Goal: Task Accomplishment & Management: Use online tool/utility

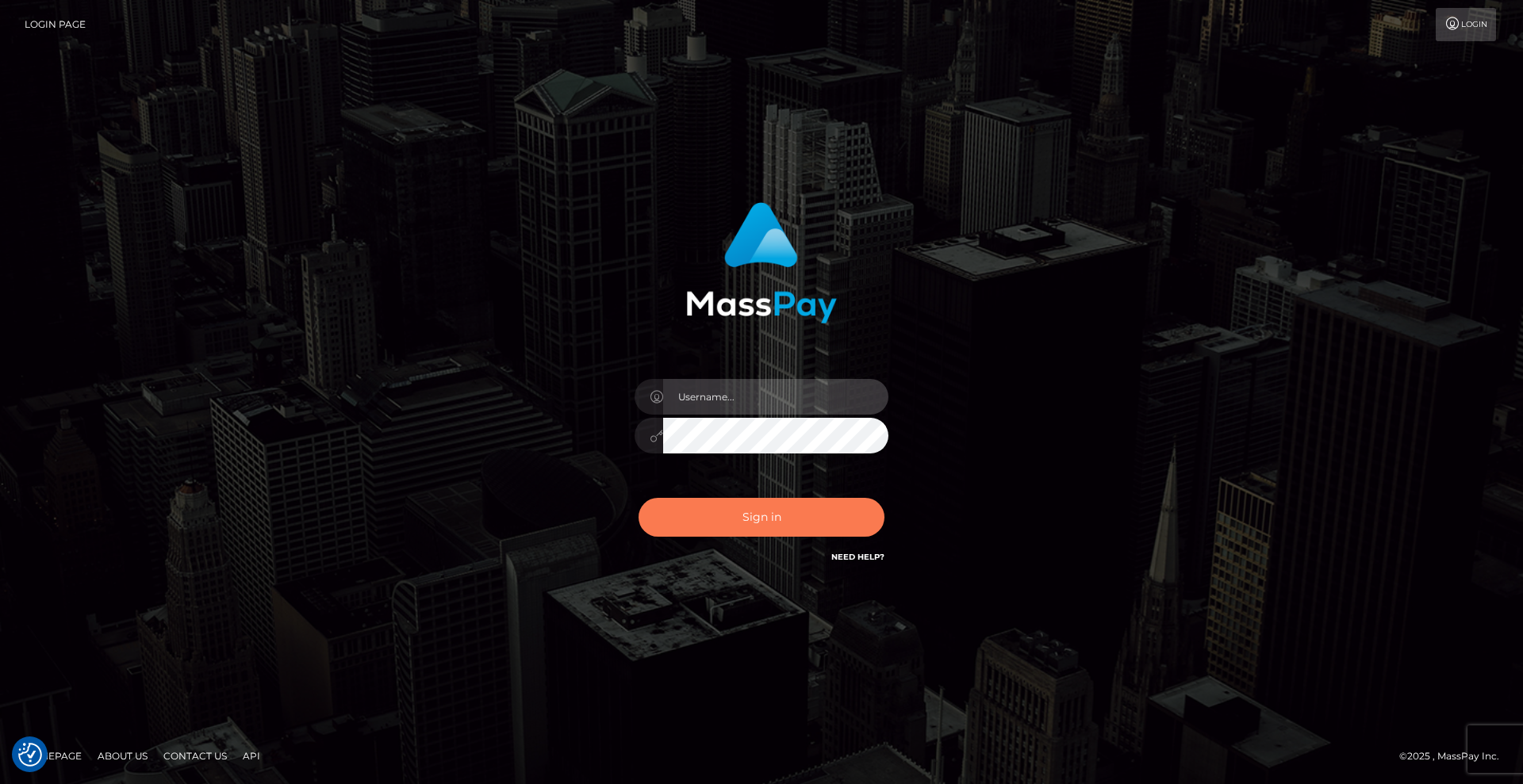
type input "Lady"
click at [801, 527] on button "Sign in" at bounding box center [761, 517] width 246 height 39
type input "Lady"
click at [745, 522] on button "Sign in" at bounding box center [761, 517] width 246 height 39
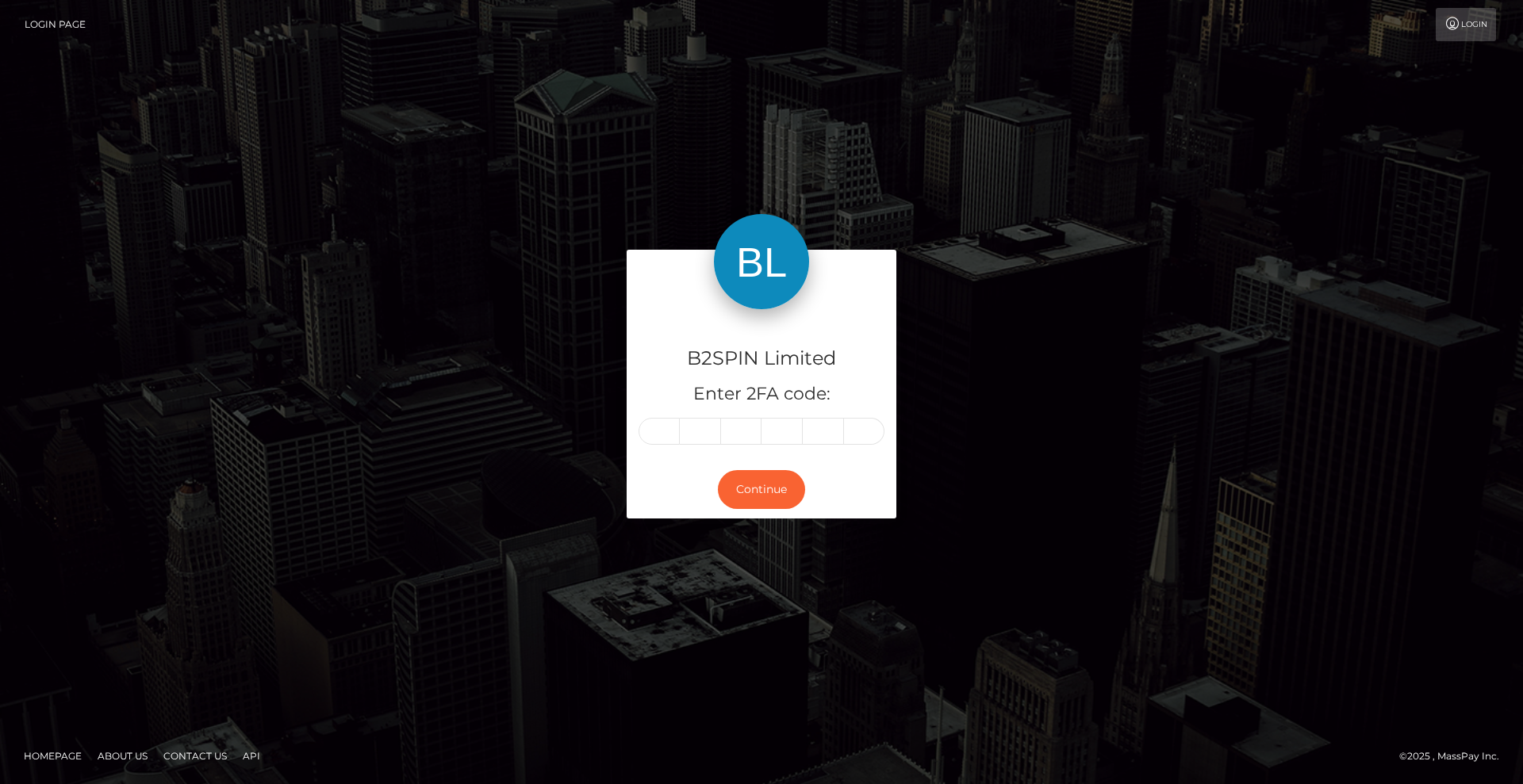
click at [1126, 633] on div "B2SPIN Limited Enter 2FA code: Continue Homepage" at bounding box center [761, 392] width 1523 height 784
click at [660, 431] on input "text" at bounding box center [659, 431] width 41 height 27
type input "8"
type input "9"
type input "3"
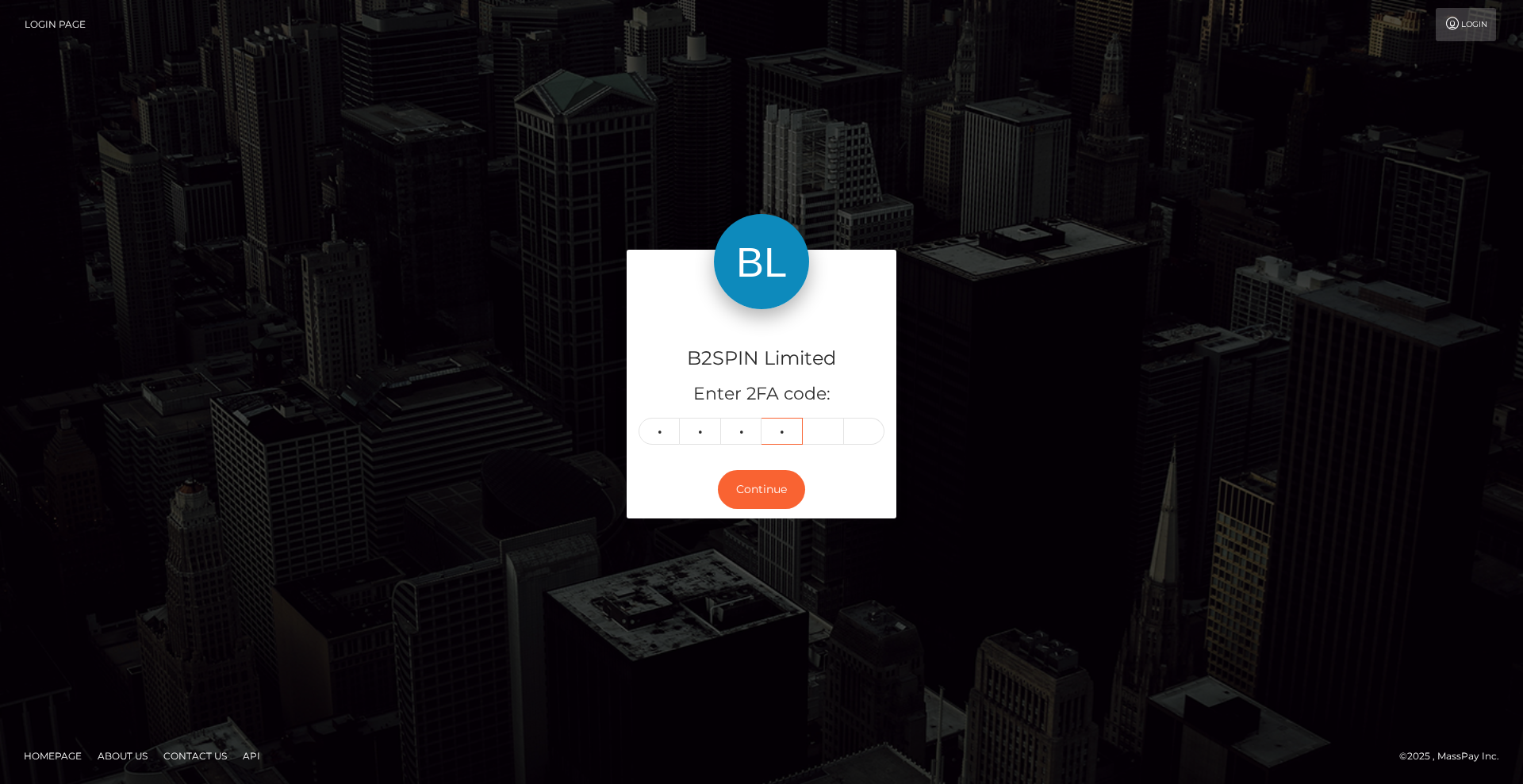
type input "2"
type input "1"
type input "8"
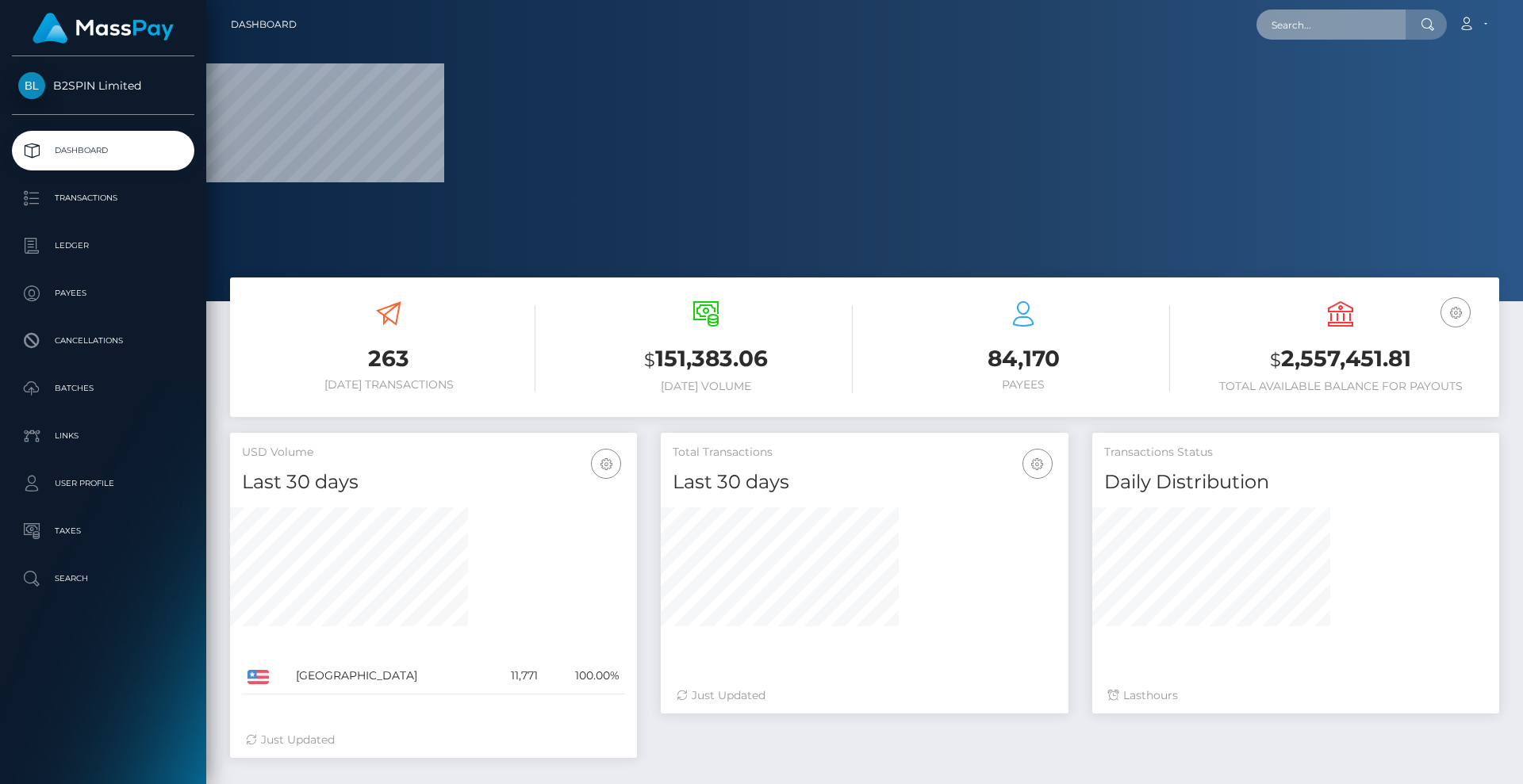
click at [1319, 20] on input "text" at bounding box center [1331, 24] width 150 height 30
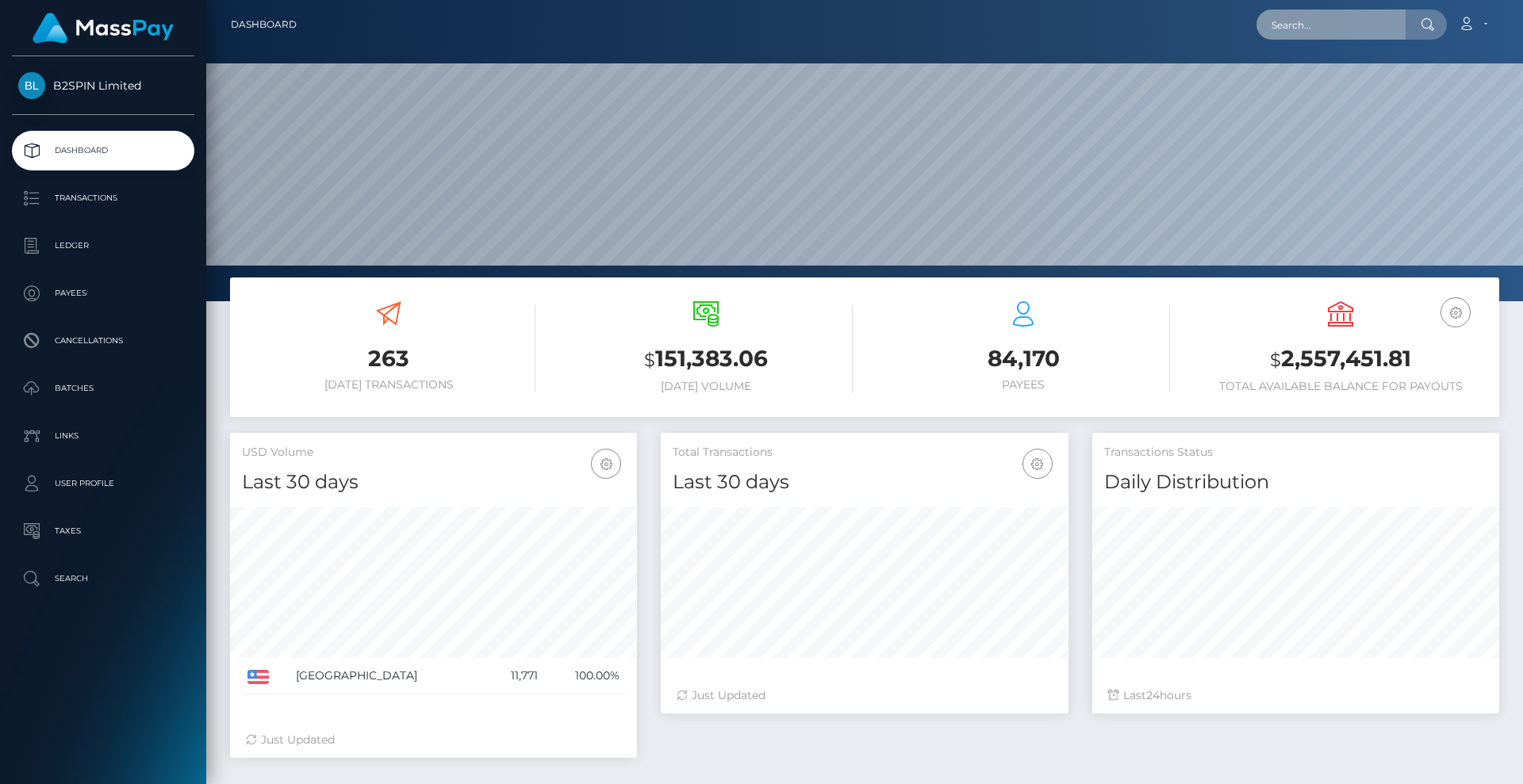
paste input "6a1a7b93-6204-4b70-952c-9512445021c7"
click at [1333, 23] on input "6a1a7b93-6204-4b70-952c-9512445021c7" at bounding box center [1331, 24] width 150 height 30
paste input "2987966"
type input "2987966"
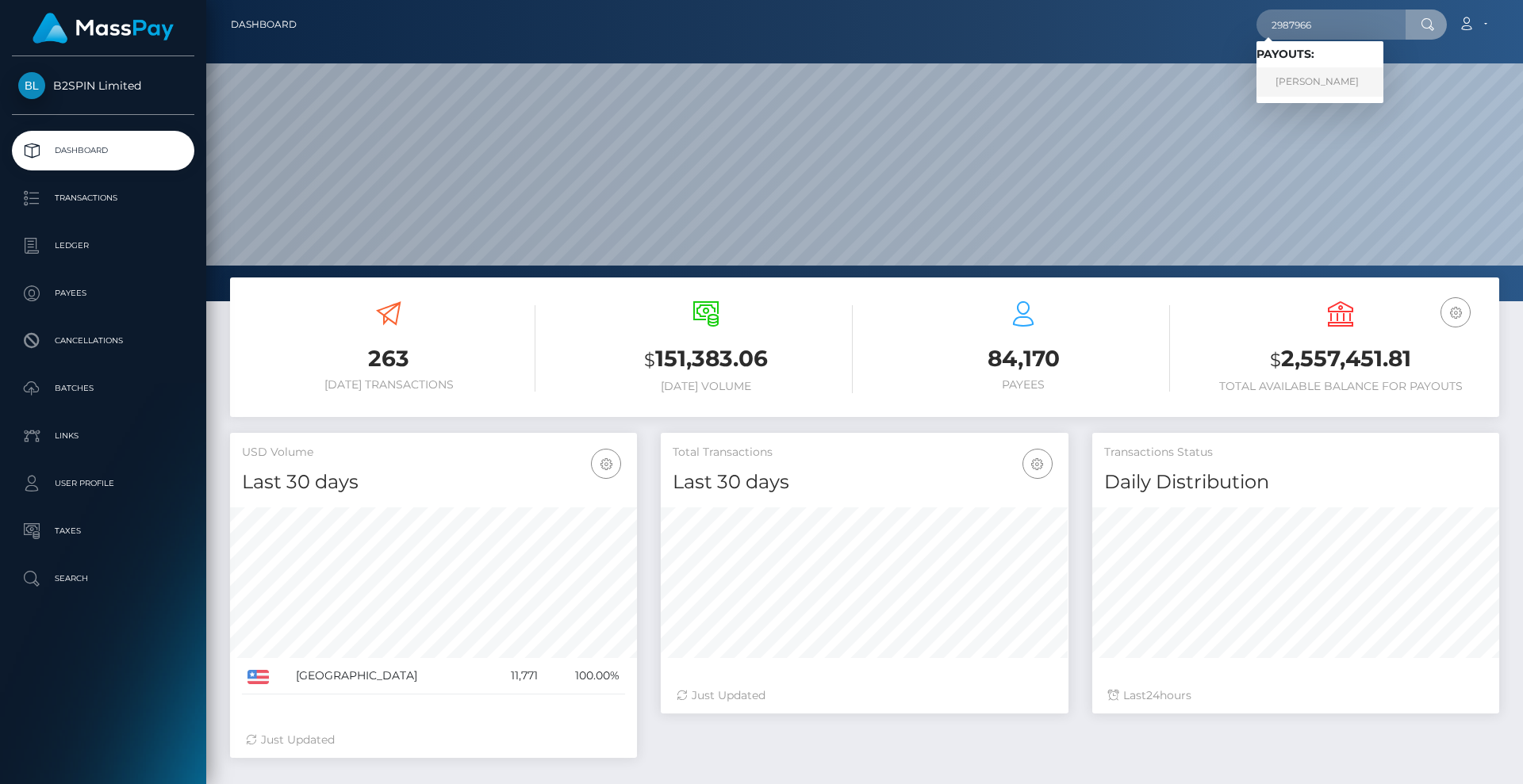
click at [1346, 82] on link "SEAN KIRSTIN KUHL" at bounding box center [1319, 82] width 127 height 30
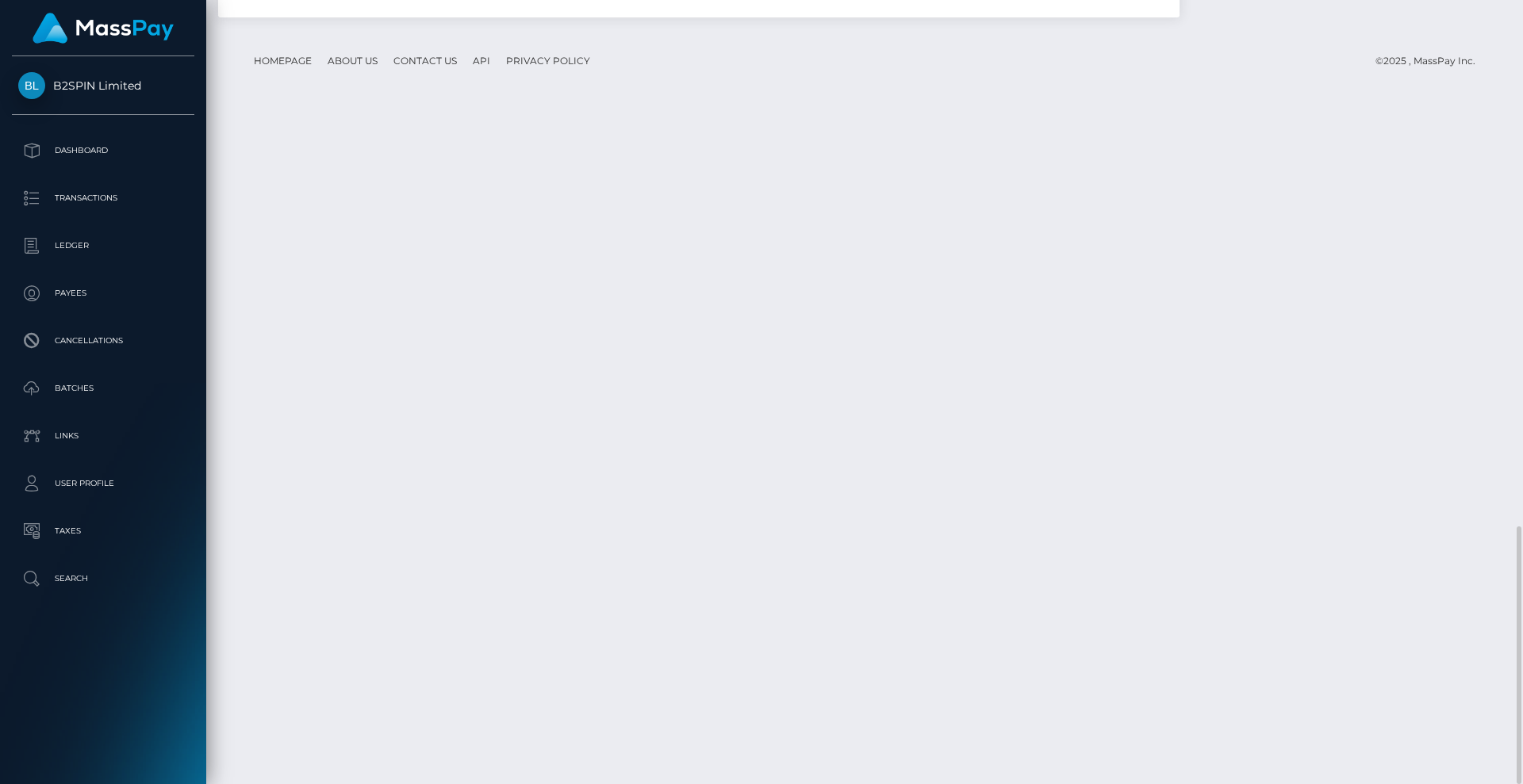
scroll to position [190, 408]
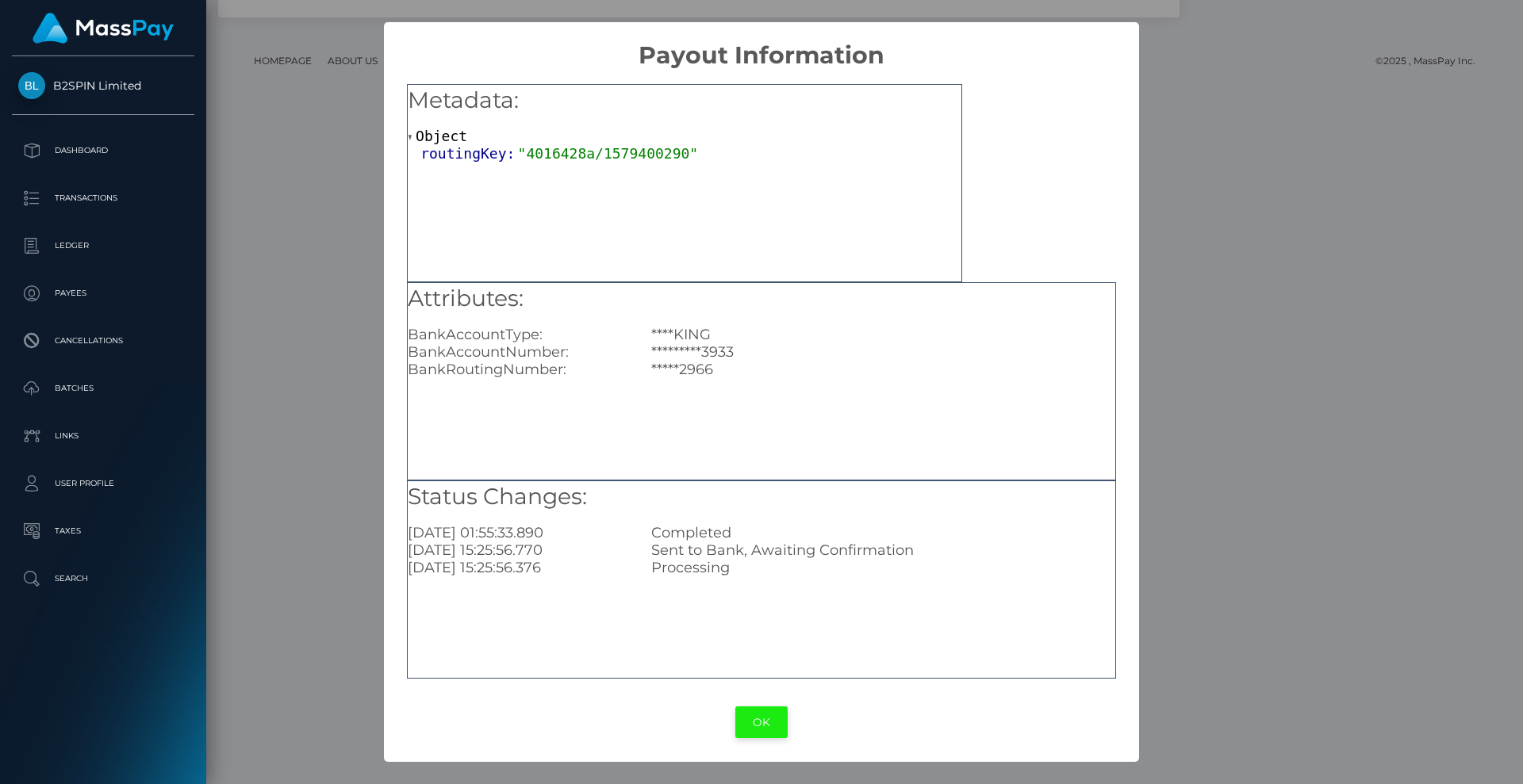
click at [757, 720] on button "OK" at bounding box center [761, 723] width 52 height 32
